Goal: Check status: Check status

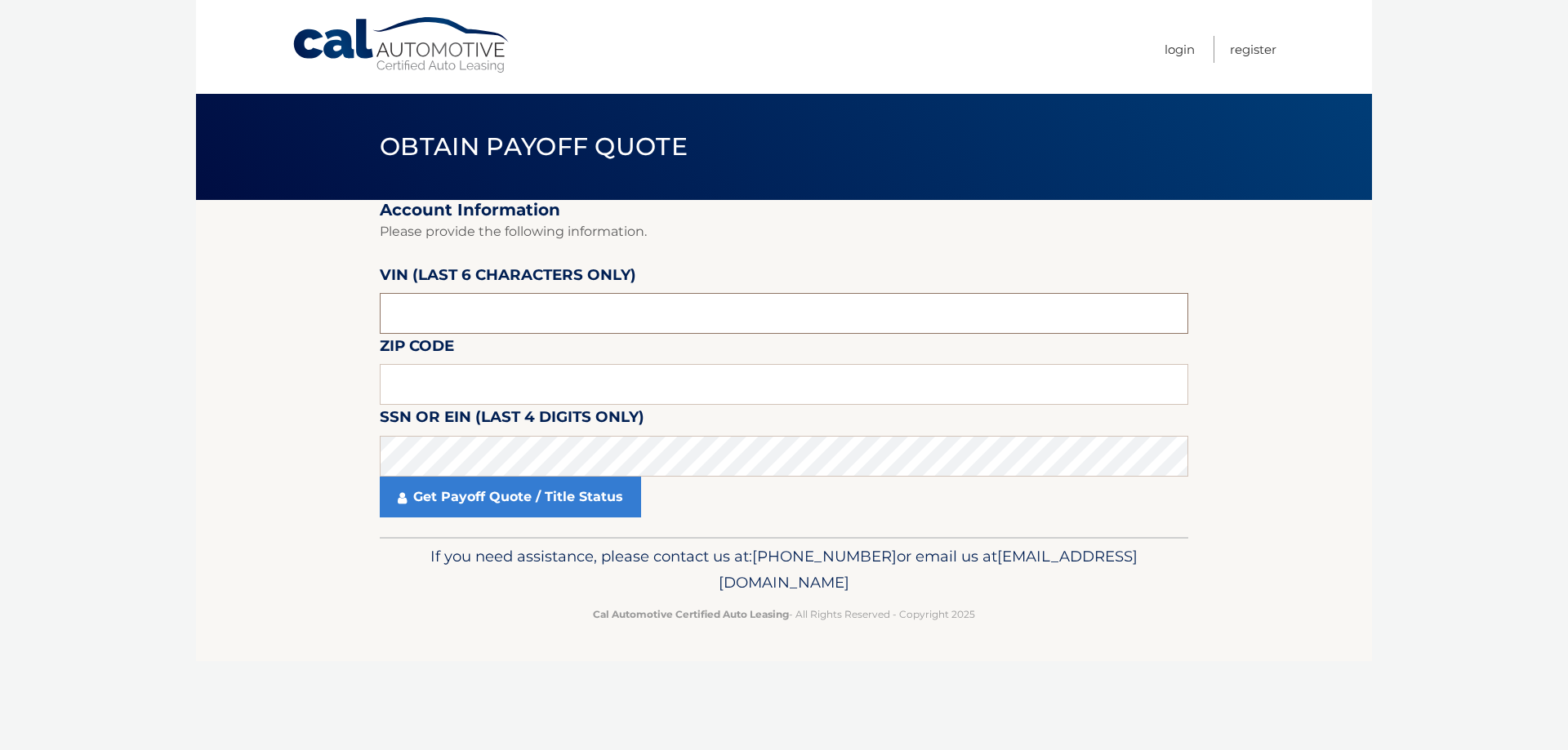
click at [567, 299] on input "text" at bounding box center [784, 313] width 809 height 41
type input "324669"
click at [494, 392] on input "text" at bounding box center [784, 385] width 809 height 41
type input "08816"
click at [503, 494] on link "Get Payoff Quote / Title Status" at bounding box center [511, 498] width 262 height 41
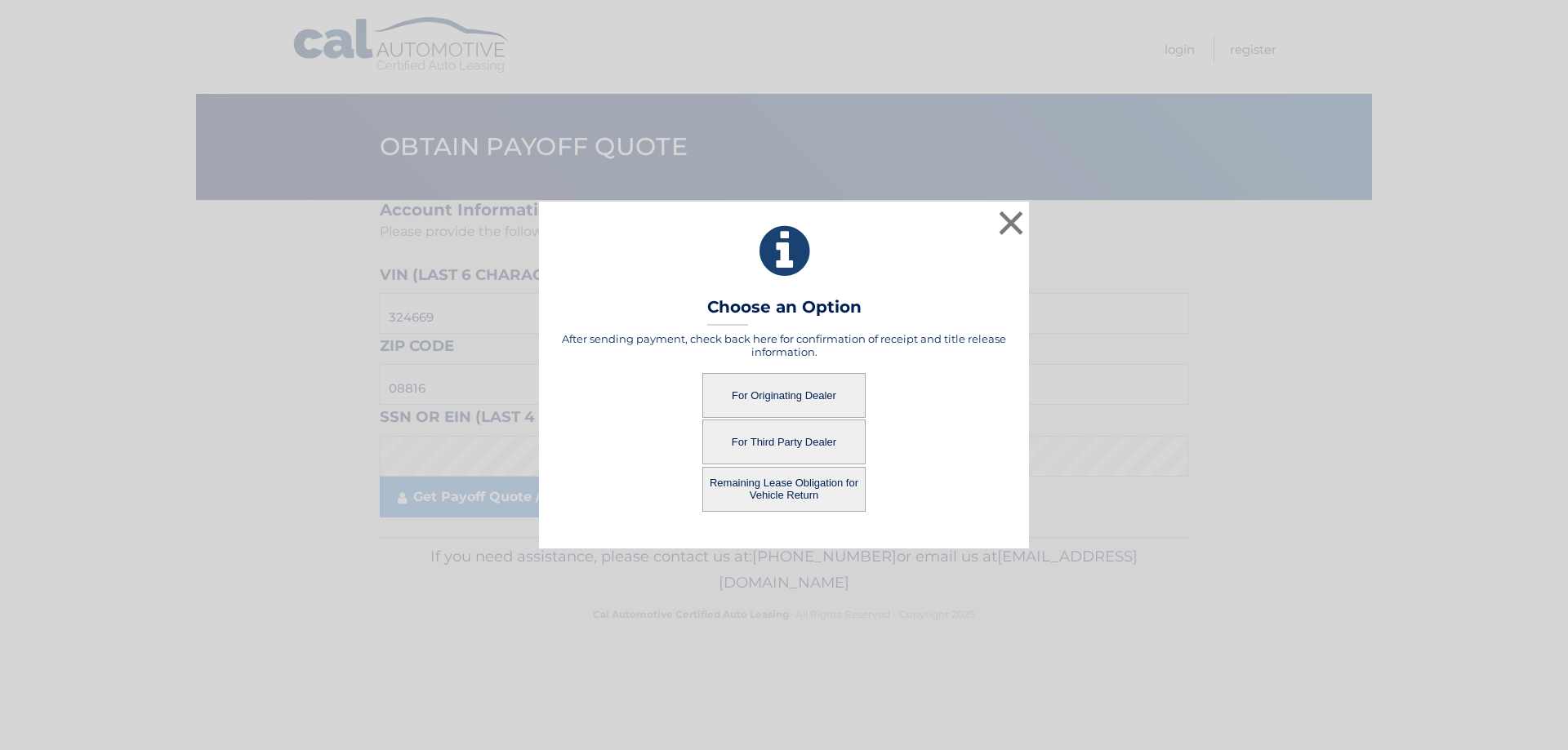
click at [771, 382] on button "For Originating Dealer" at bounding box center [784, 396] width 163 height 45
